Goal: Task Accomplishment & Management: Manage account settings

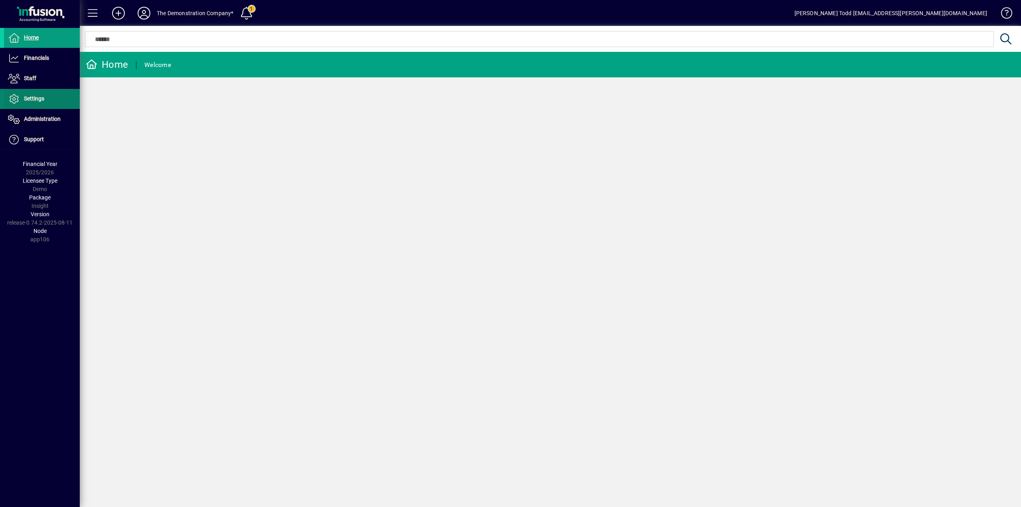
click at [38, 97] on span "Settings" at bounding box center [34, 98] width 20 height 6
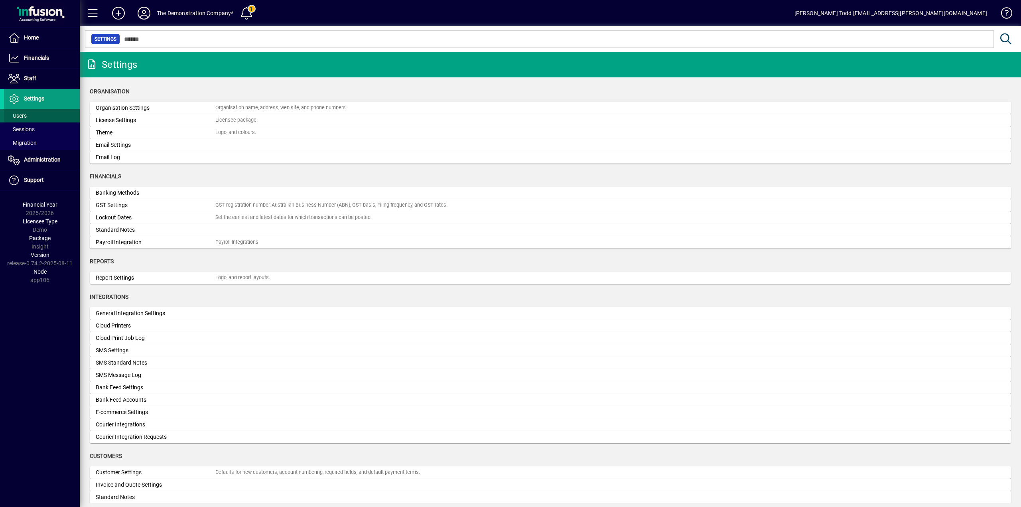
click at [40, 116] on span at bounding box center [42, 115] width 76 height 19
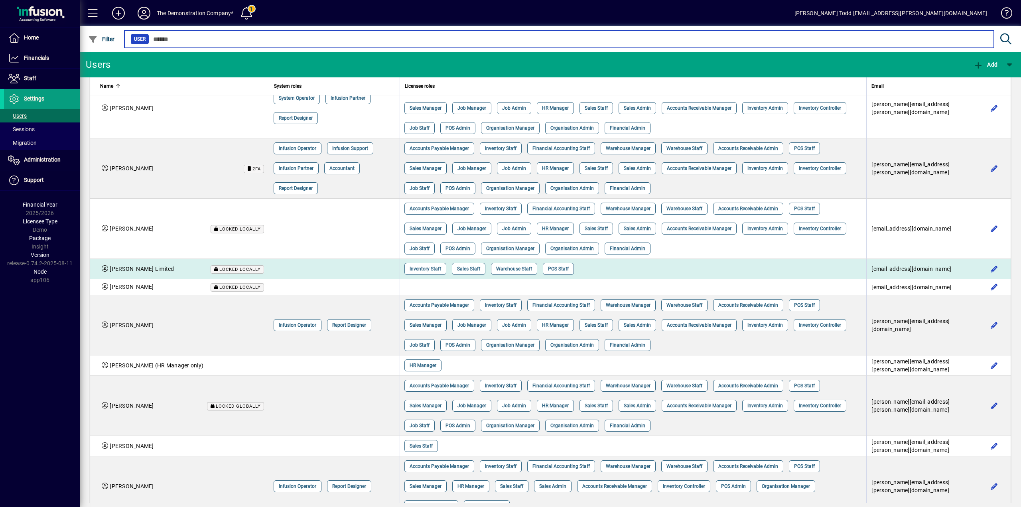
scroll to position [40, 0]
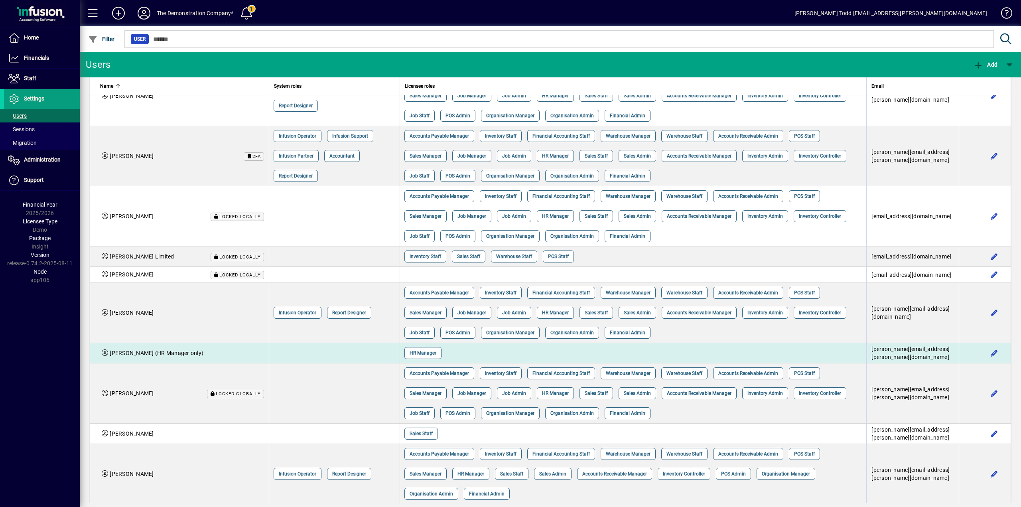
click at [898, 348] on span "brian.hardyment+hr-manager@netvalue.nz" at bounding box center [911, 353] width 78 height 14
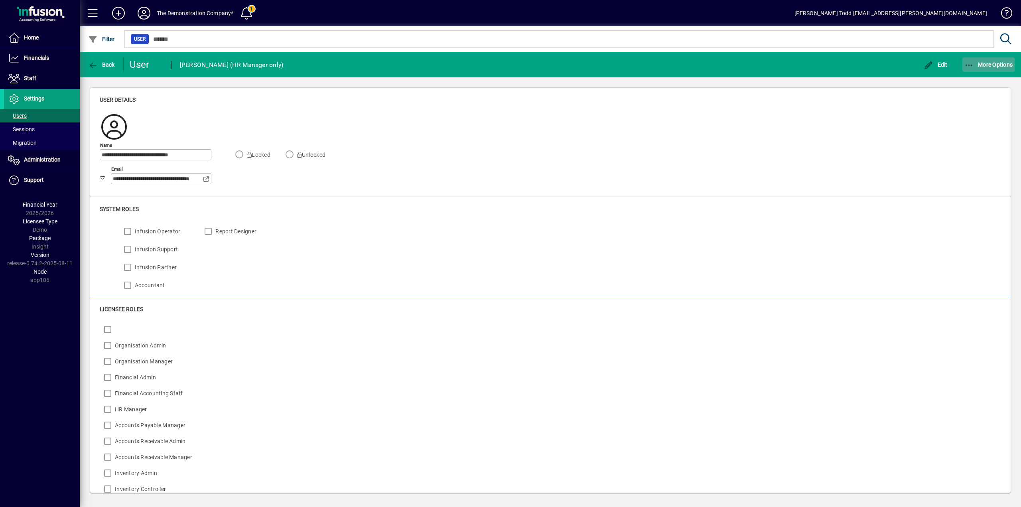
click at [981, 68] on span "button" at bounding box center [989, 64] width 53 height 19
click at [792, 65] on div at bounding box center [510, 253] width 1021 height 507
click at [140, 13] on icon at bounding box center [144, 13] width 16 height 13
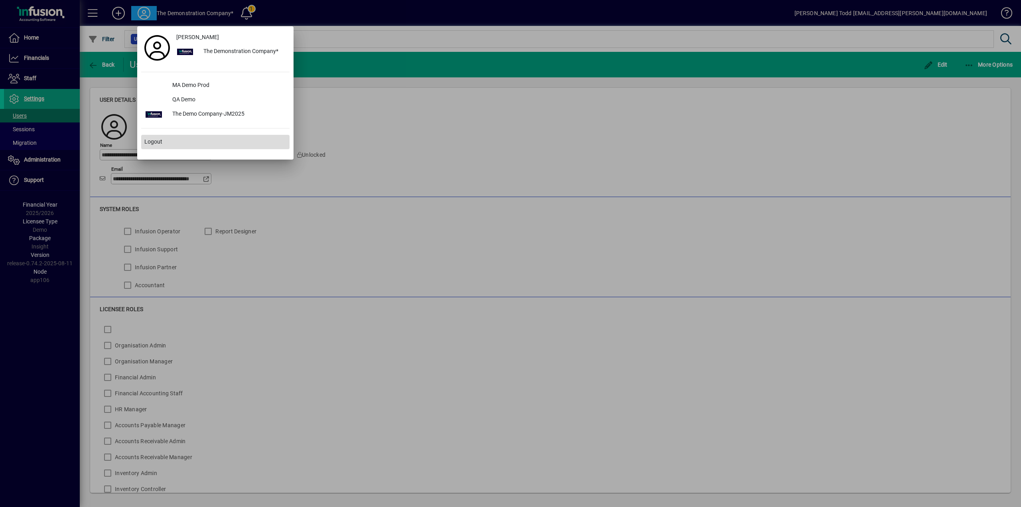
click at [183, 144] on span at bounding box center [215, 141] width 148 height 19
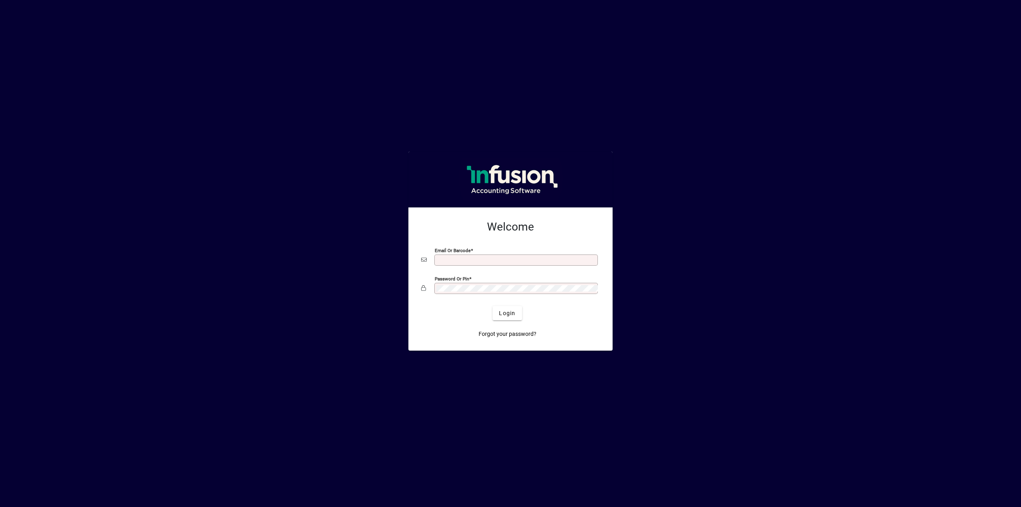
type input "**********"
click at [509, 315] on span "Login" at bounding box center [507, 313] width 16 height 8
